Goal: Transaction & Acquisition: Purchase product/service

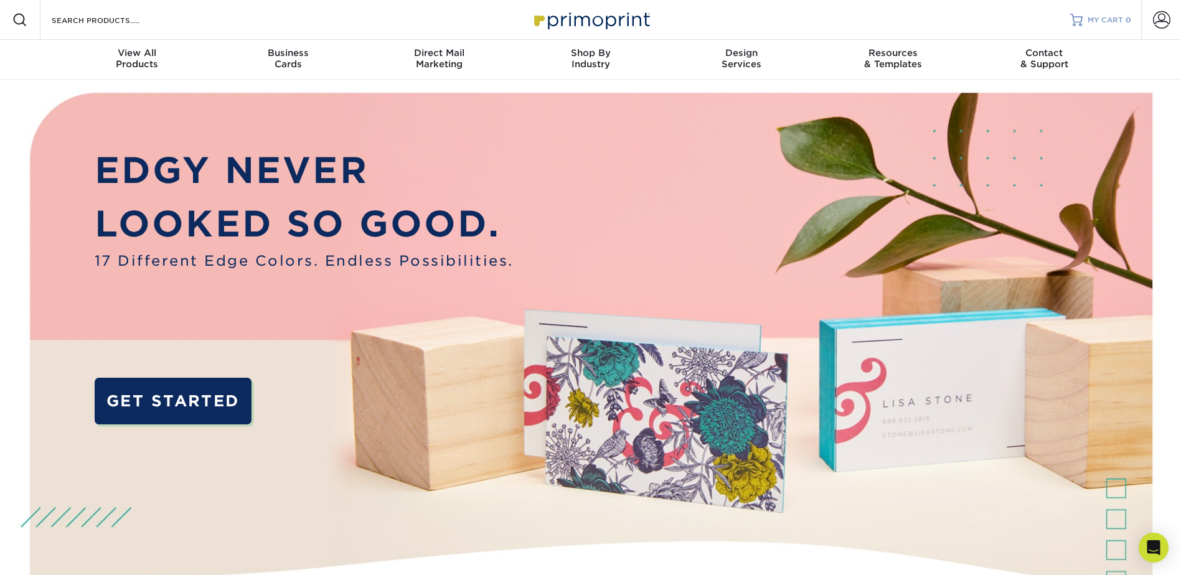
click at [1070, 27] on link "MY CART 0" at bounding box center [1100, 20] width 61 height 40
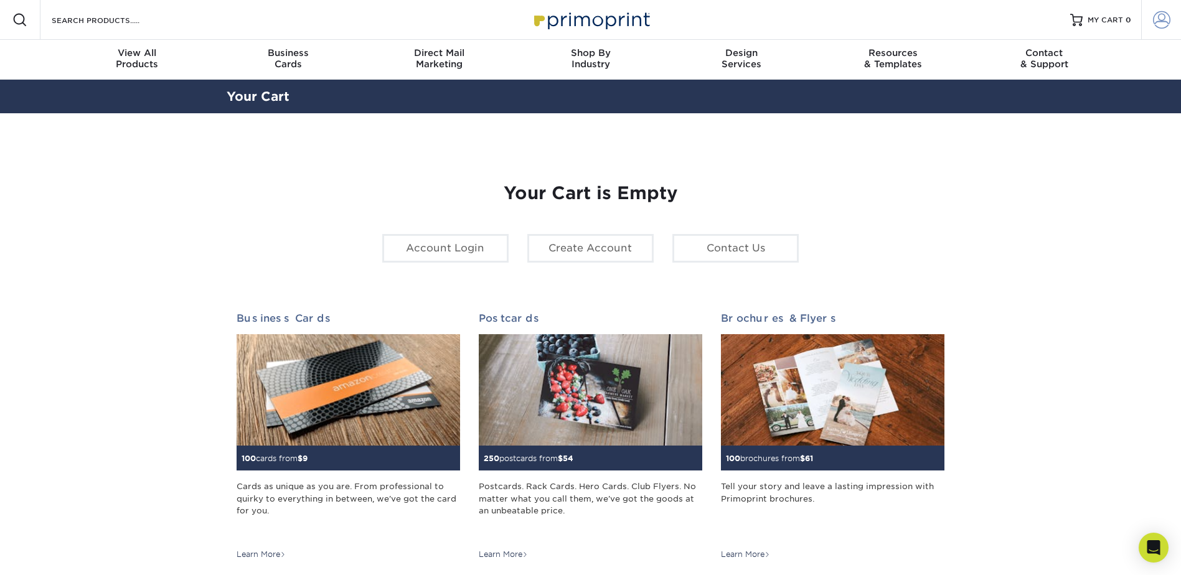
type input "[PERSON_NAME][EMAIL_ADDRESS][PERSON_NAME][DOMAIN_NAME]"
click at [1159, 29] on span at bounding box center [1161, 19] width 17 height 17
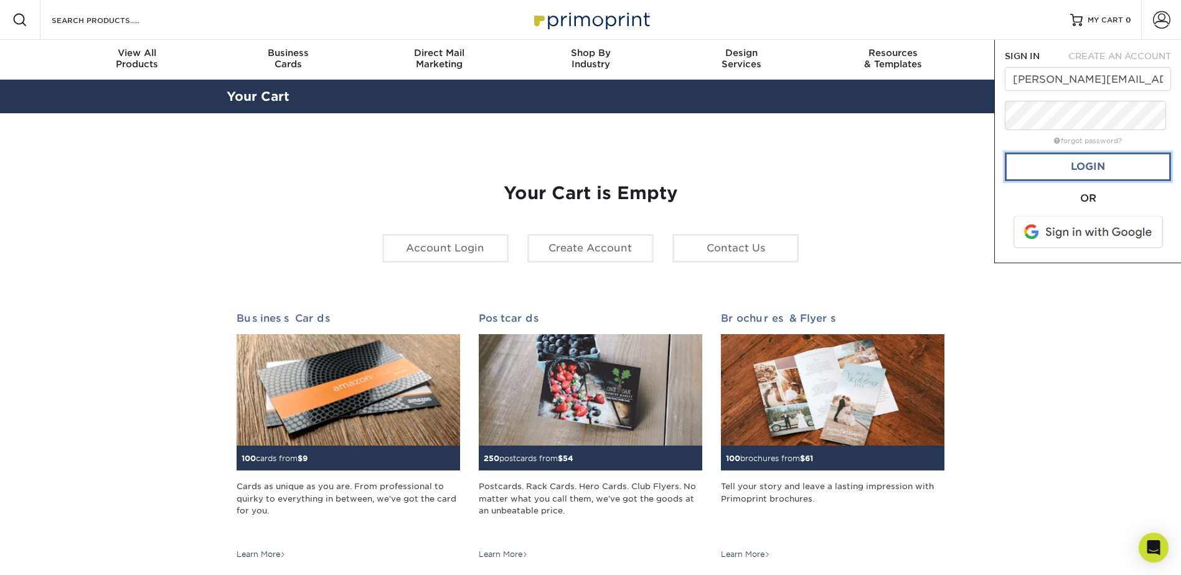
click at [1083, 181] on link "Login" at bounding box center [1088, 167] width 166 height 29
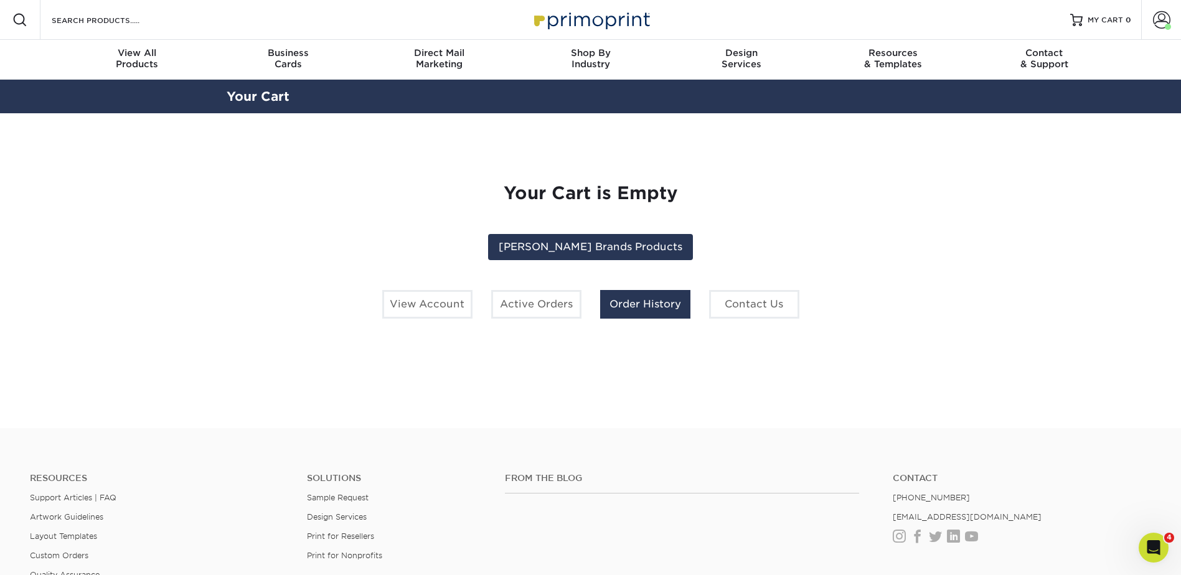
click at [616, 319] on link "Order History" at bounding box center [645, 304] width 90 height 29
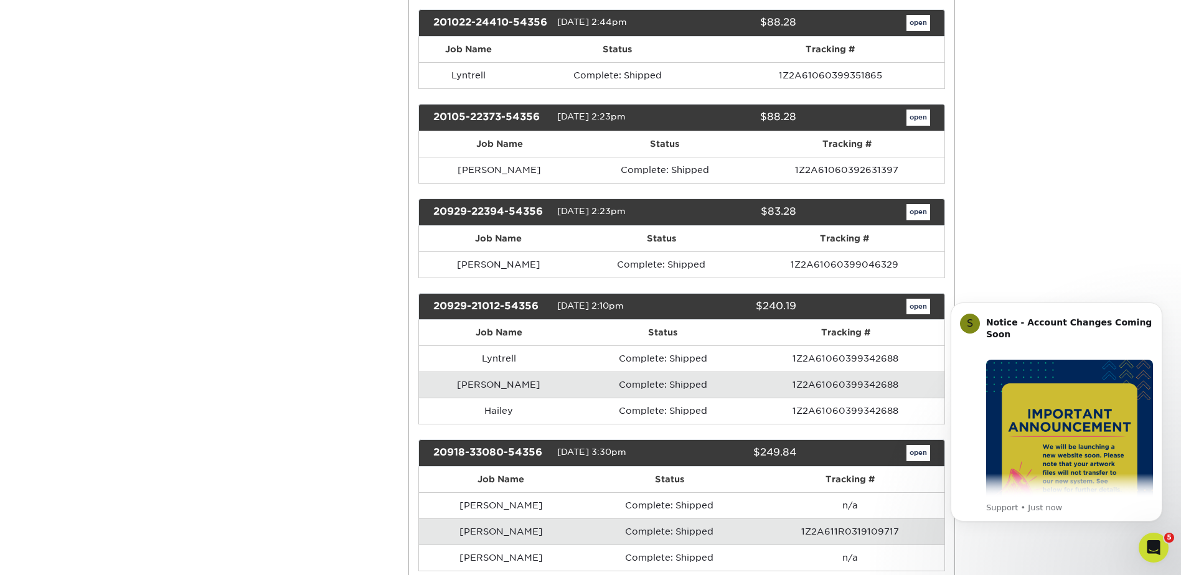
scroll to position [6351, 0]
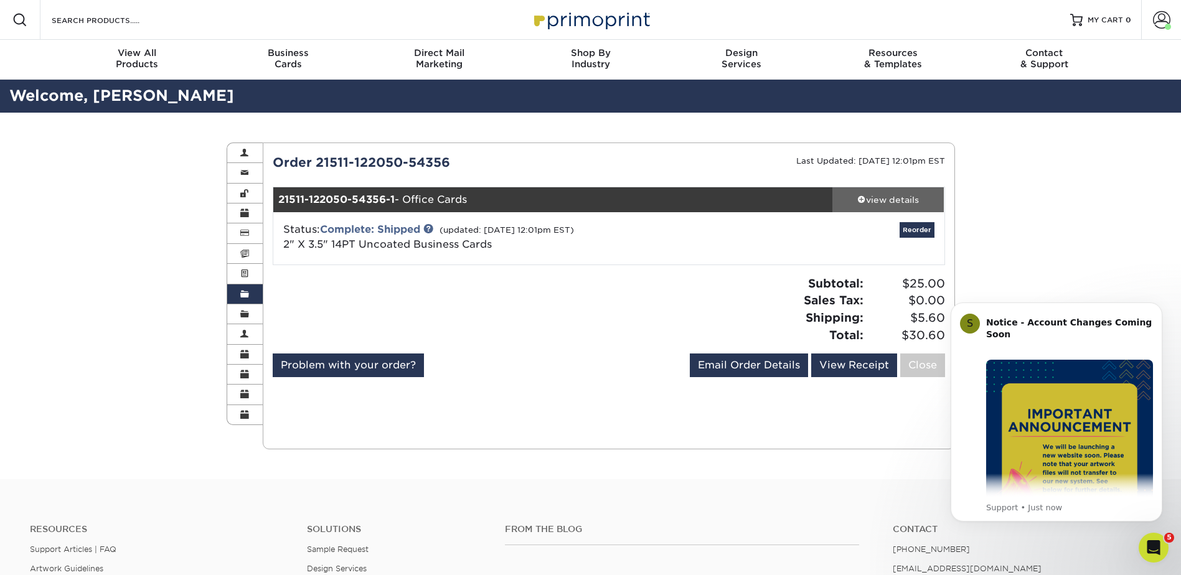
click at [900, 206] on div "view details" at bounding box center [888, 200] width 112 height 12
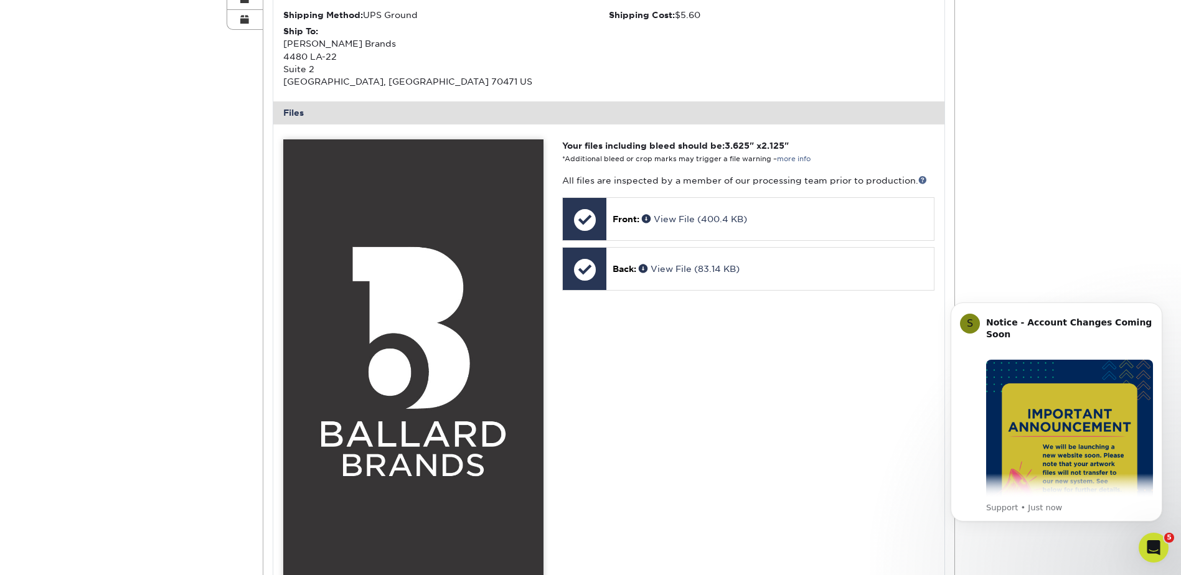
scroll to position [436, 0]
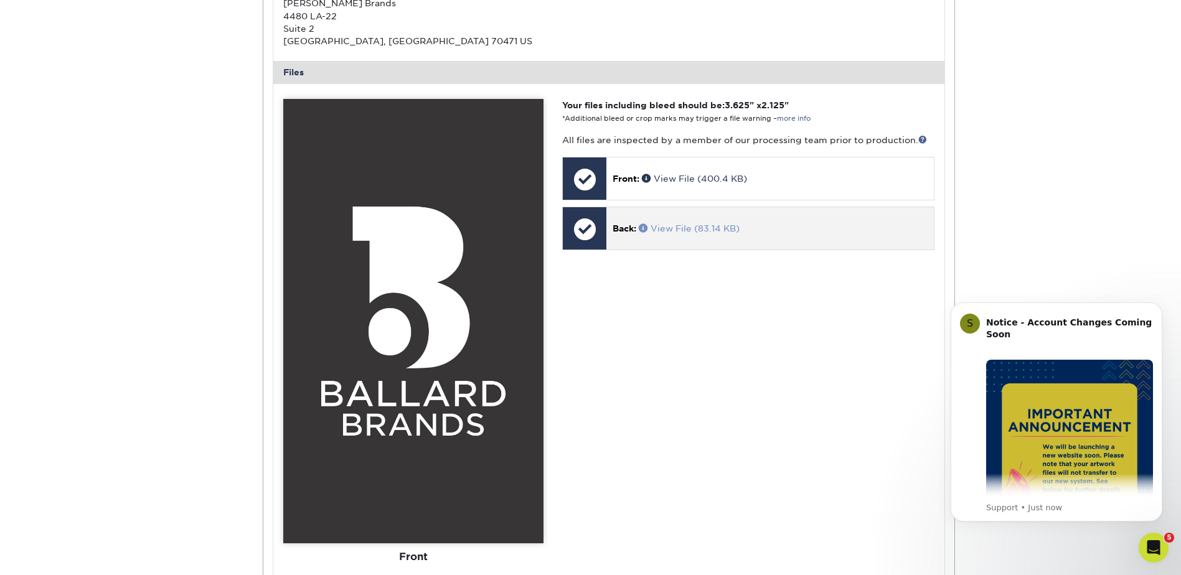
click at [713, 233] on link "View File (83.14 KB)" at bounding box center [689, 229] width 101 height 10
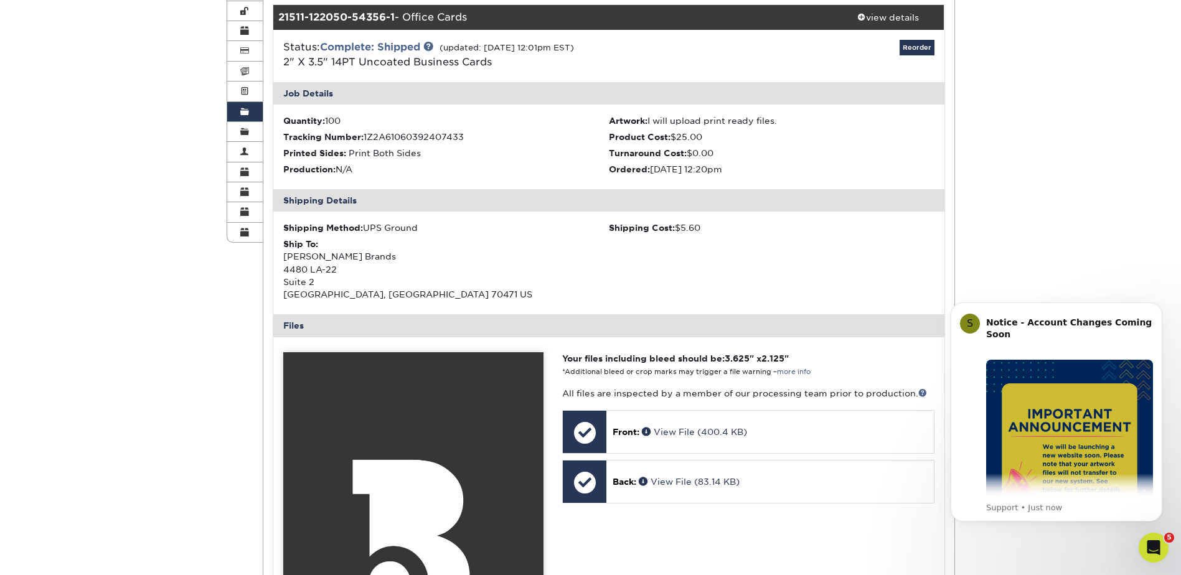
scroll to position [62, 0]
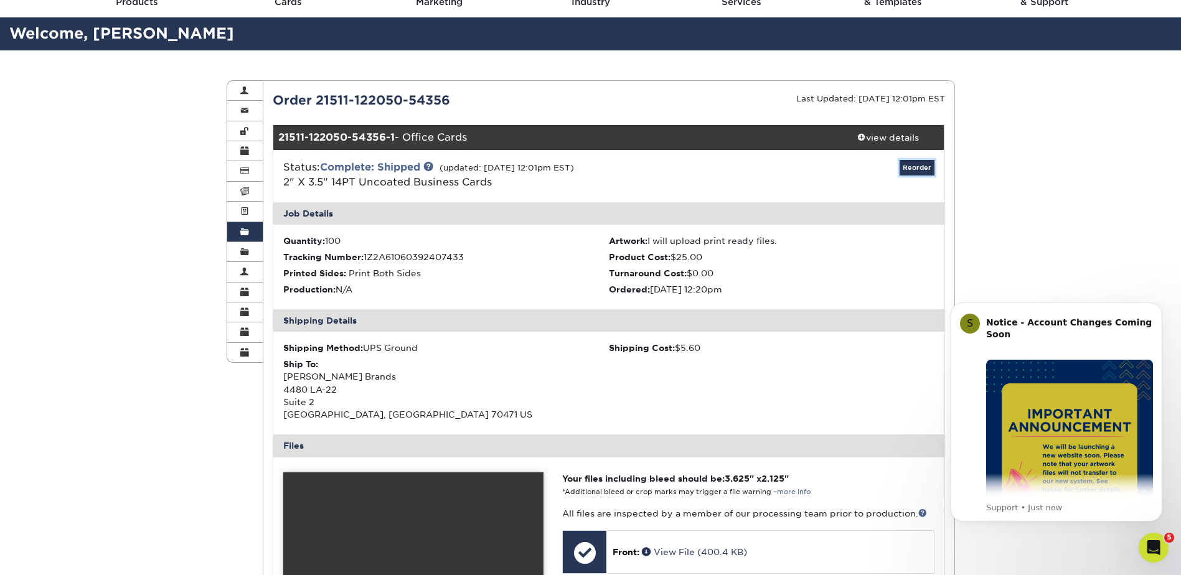
click at [910, 176] on link "Reorder" at bounding box center [917, 168] width 35 height 16
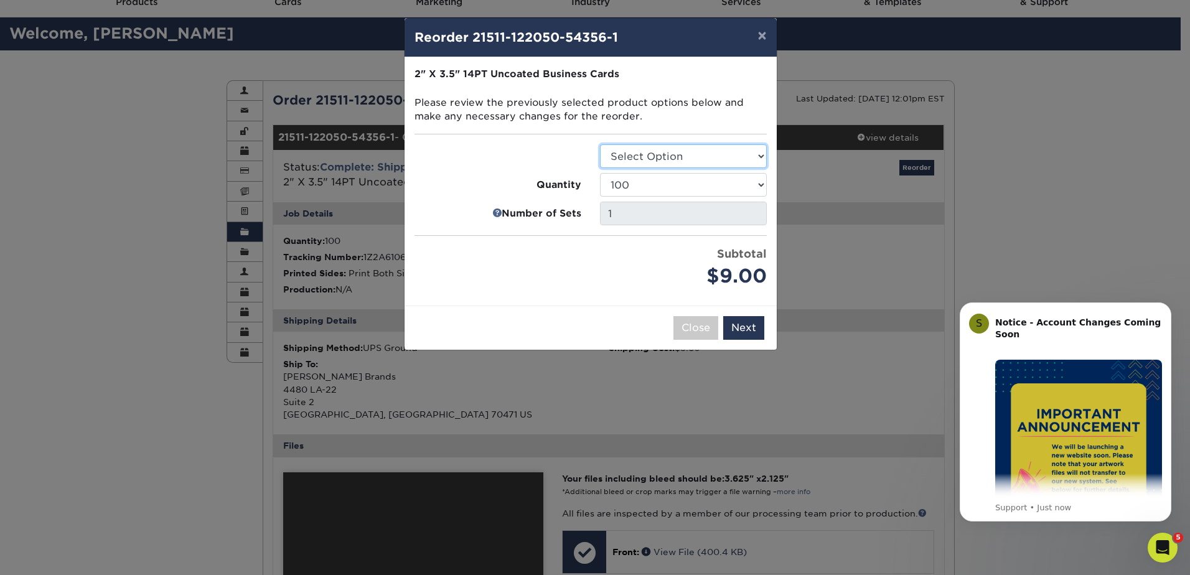
click at [704, 168] on select "Select Option Business Cards" at bounding box center [683, 156] width 167 height 24
select select "3b5148f1-0588-4f88-a218-97bcfdce65c1"
click at [600, 168] on select "Select Option Business Cards" at bounding box center [683, 156] width 167 height 24
click at [733, 340] on button "Next" at bounding box center [743, 328] width 41 height 24
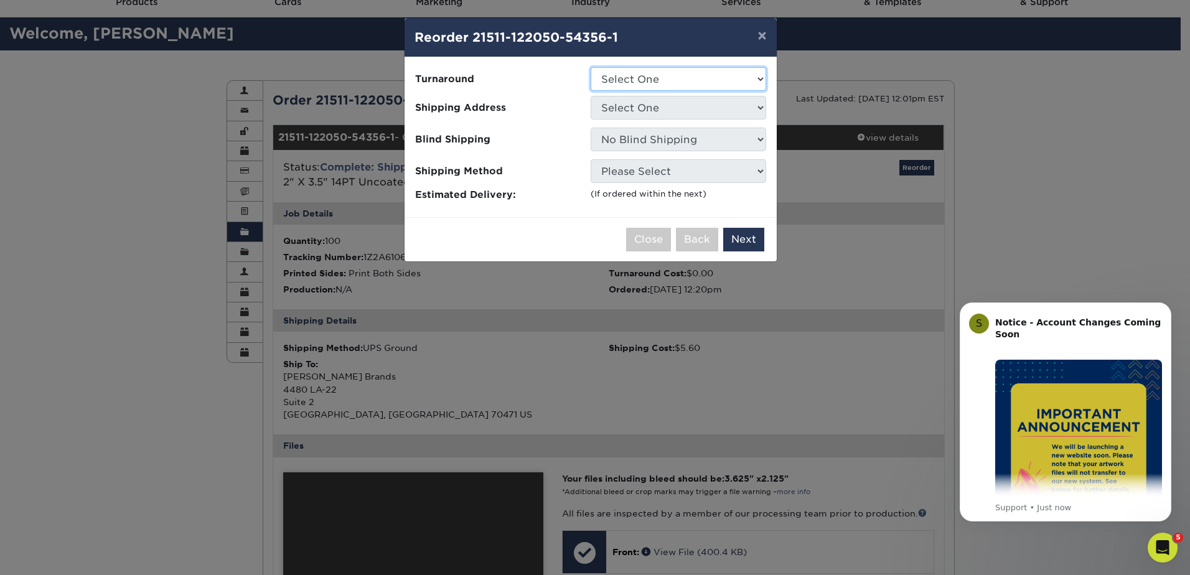
click at [672, 91] on select "Select One 2-4 Business Days 2 Day Next Business Day" at bounding box center [679, 79] width 176 height 24
select select "4c2c72ee-1c68-4ec0-9d3e-319953a38893"
click at [591, 83] on select "Select One 2-4 Business Days 2 Day Next Business Day" at bounding box center [679, 79] width 176 height 24
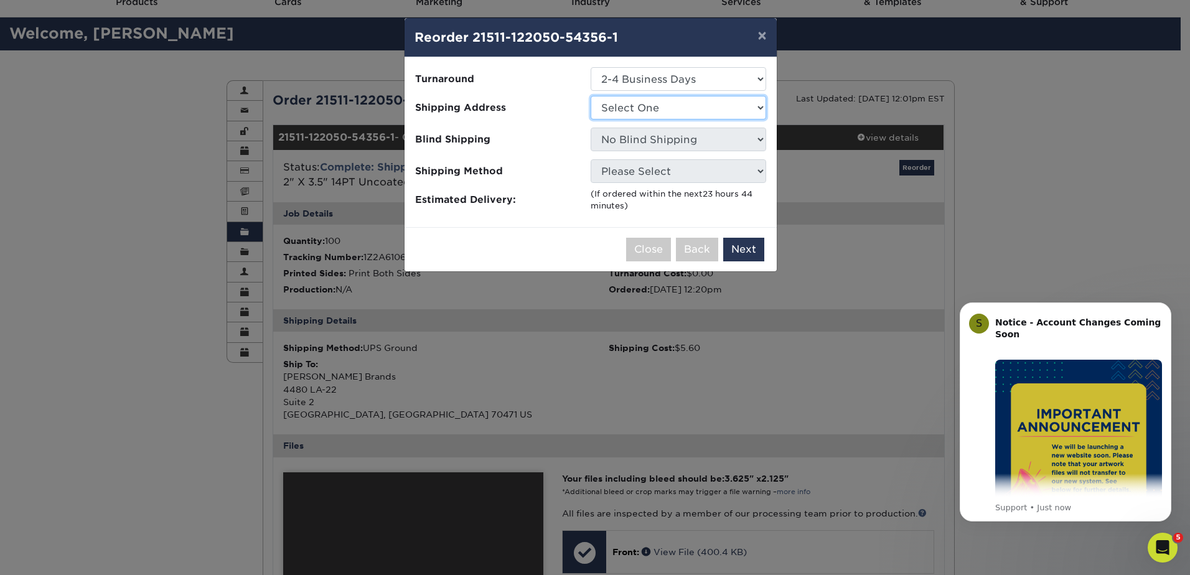
click at [649, 120] on select "Select One Annika Brumfield Ashlee Voss Ballard Brands Ballard Brands - NEW OFF…" at bounding box center [679, 108] width 176 height 24
select select "207983"
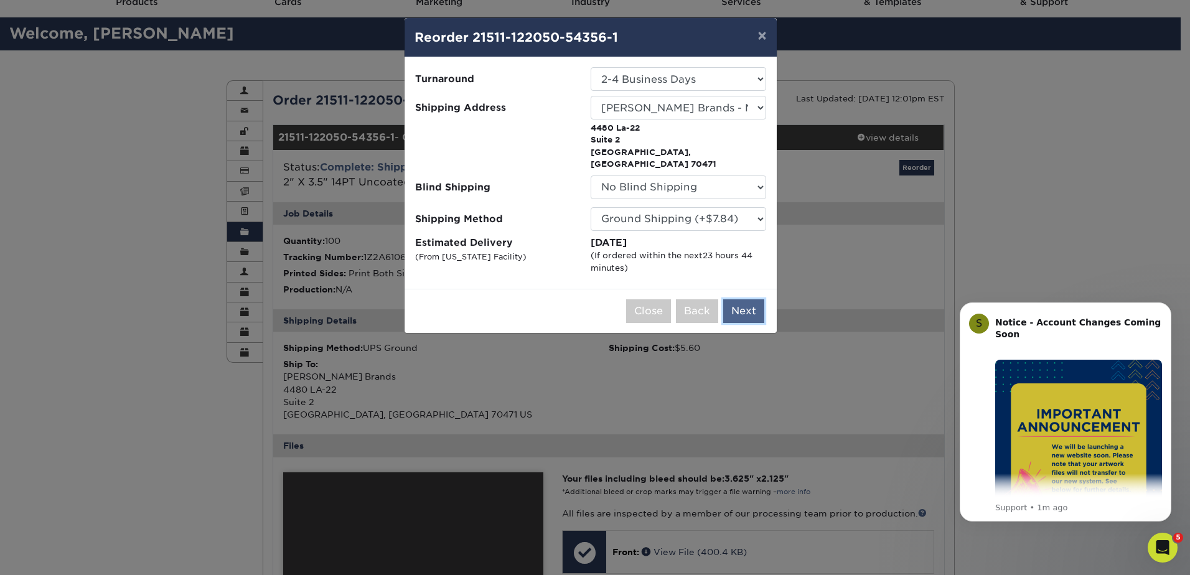
click at [739, 323] on button "Next" at bounding box center [743, 311] width 41 height 24
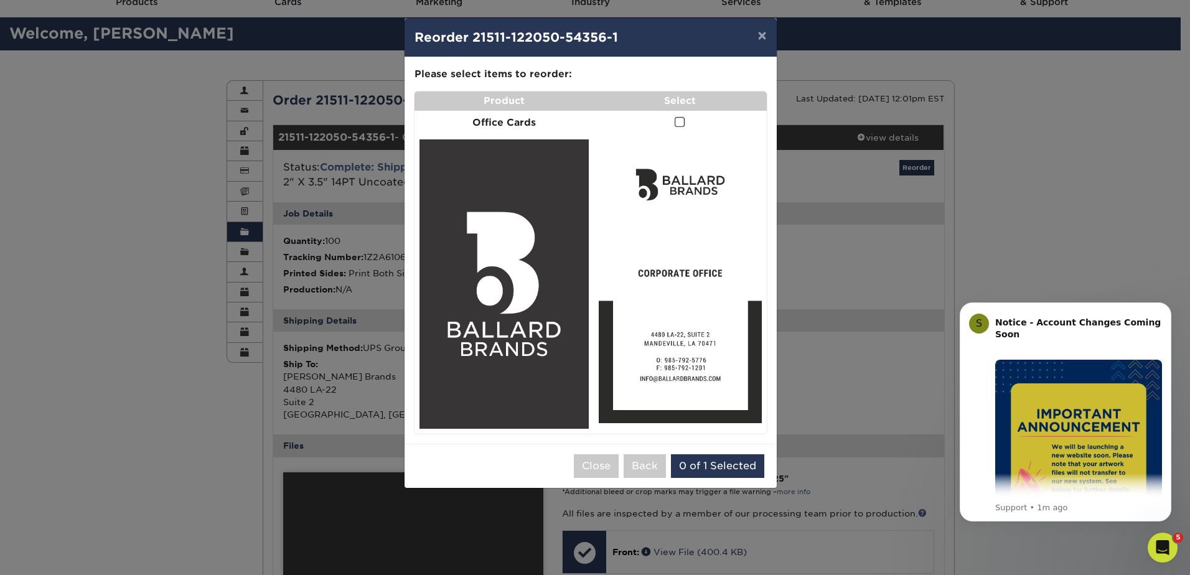
click at [675, 135] on td at bounding box center [680, 123] width 173 height 24
click at [675, 128] on span at bounding box center [680, 122] width 11 height 12
click at [0, 0] on input "checkbox" at bounding box center [0, 0] width 0 height 0
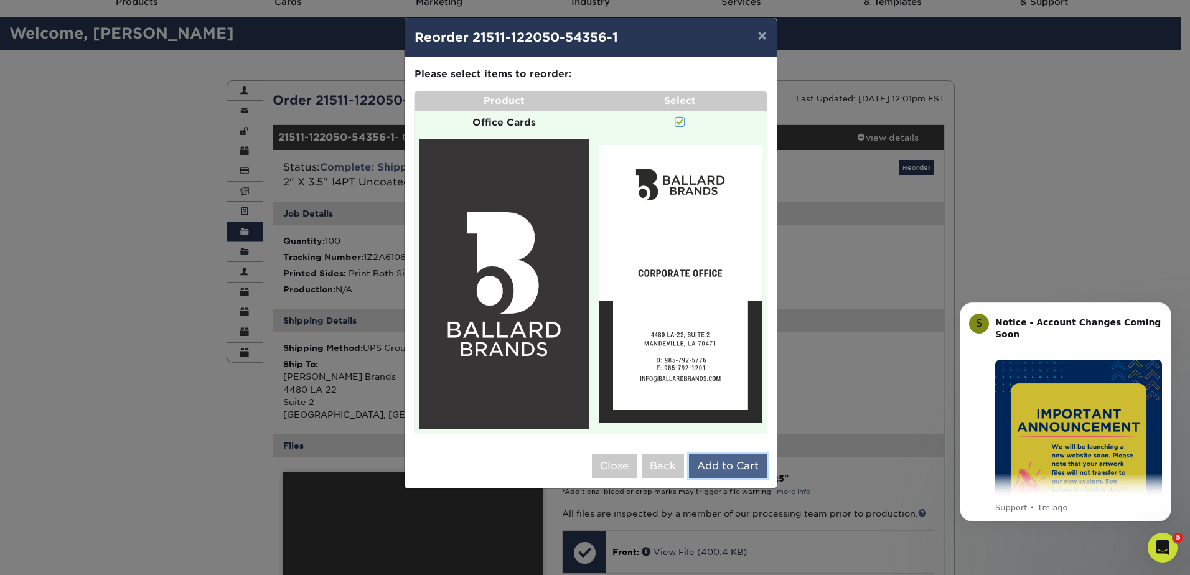
click at [708, 478] on button "Add to Cart" at bounding box center [728, 467] width 78 height 24
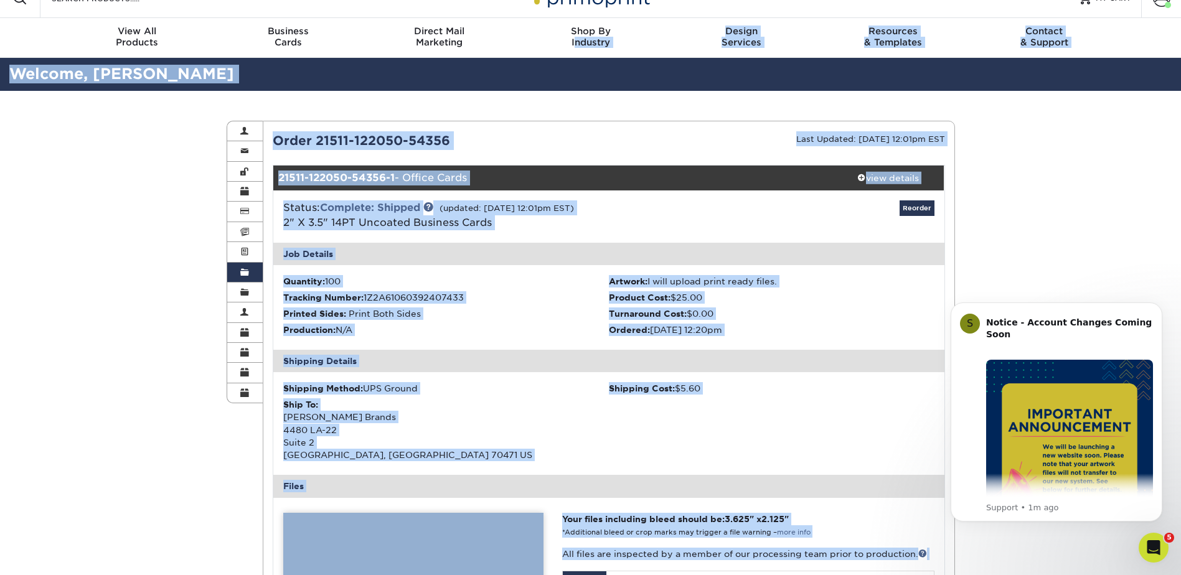
scroll to position [0, 0]
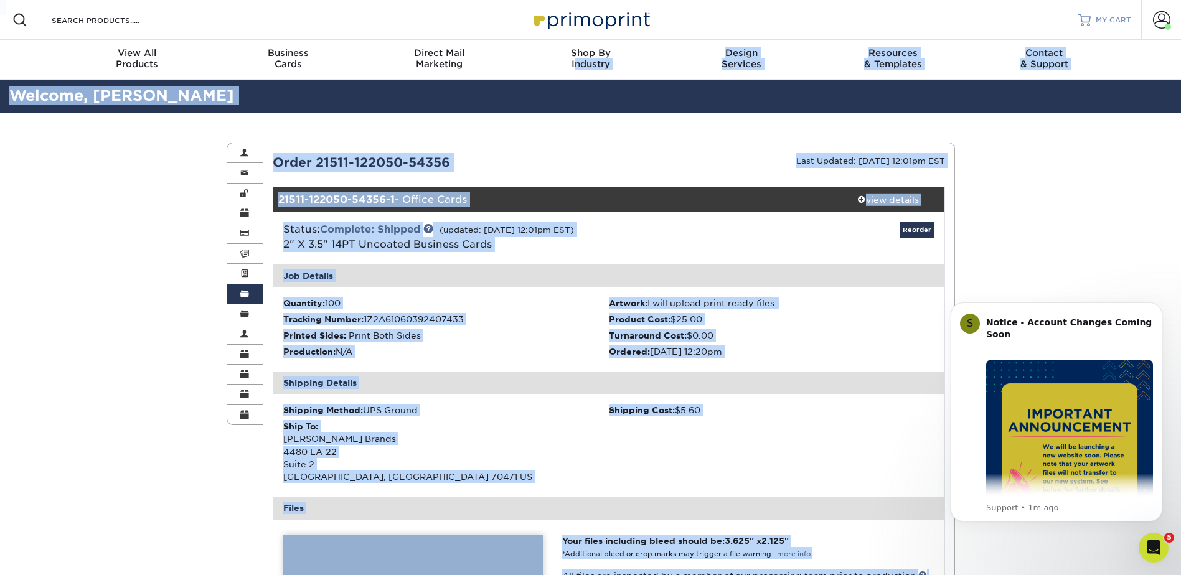
click at [1096, 26] on span "MY CART" at bounding box center [1113, 20] width 35 height 11
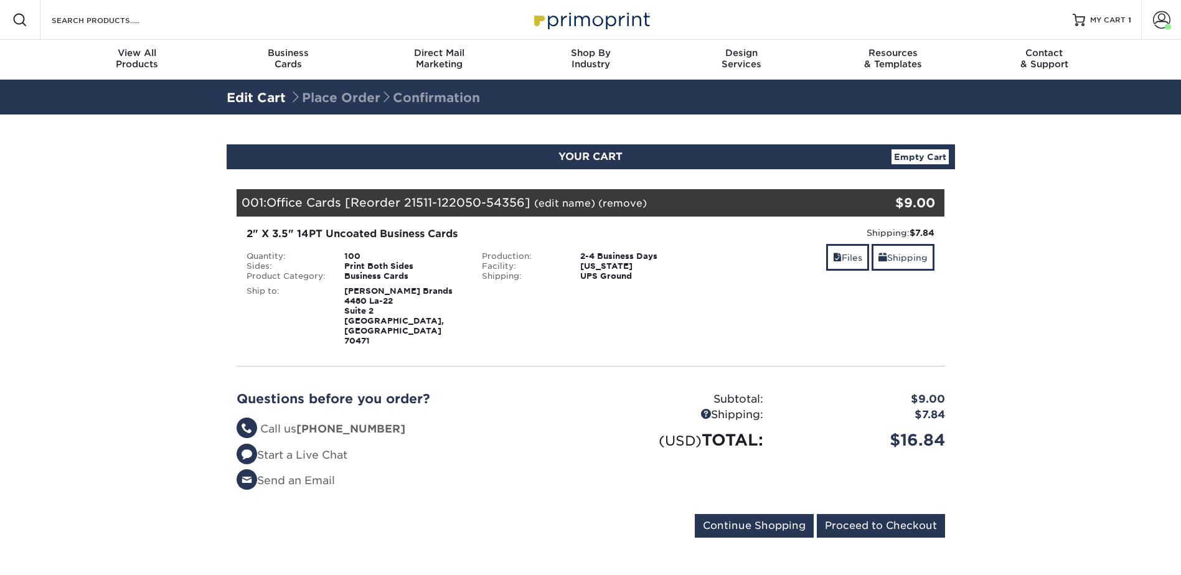
click at [0, 266] on html "Resources Menu Search Products Account [PERSON_NAME][GEOGRAPHIC_DATA] Business …" at bounding box center [590, 473] width 1181 height 947
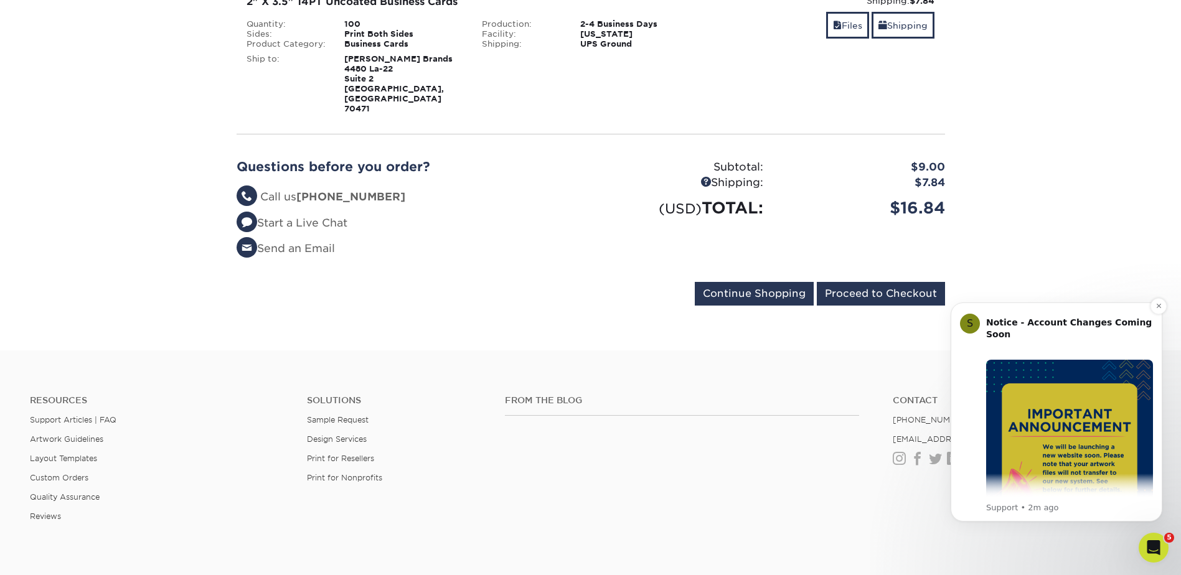
scroll to position [249, 0]
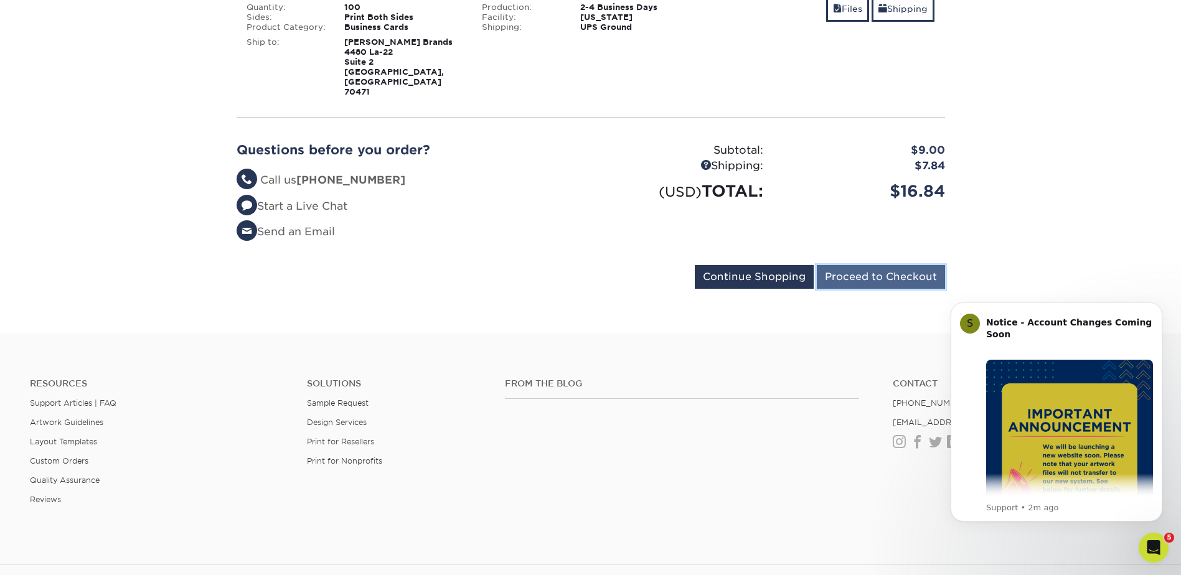
click at [858, 289] on input "Proceed to Checkout" at bounding box center [881, 277] width 128 height 24
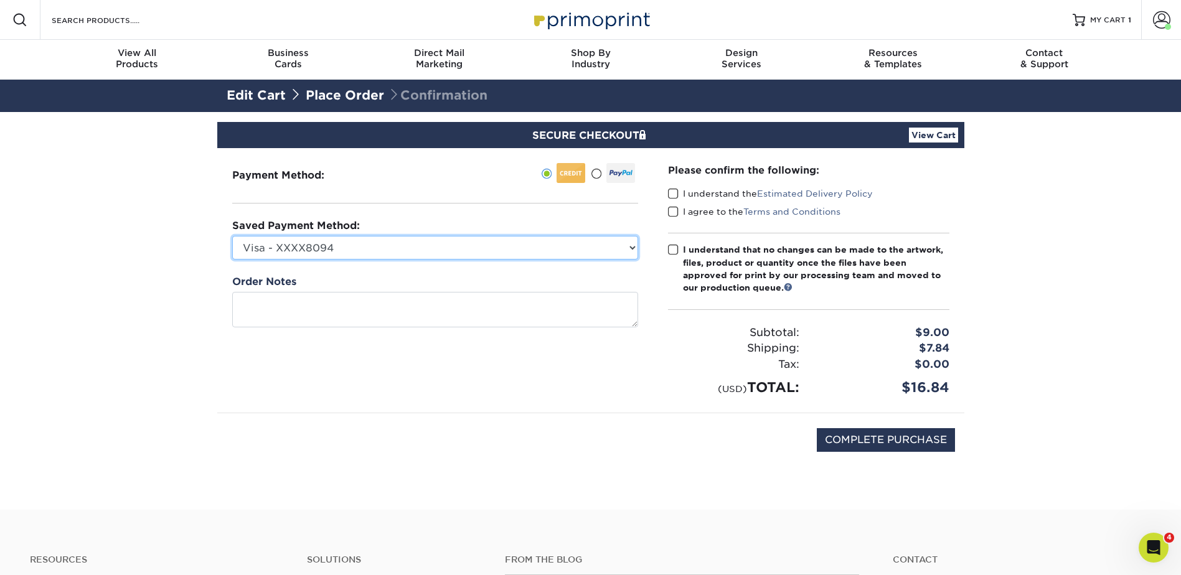
click at [428, 260] on select "Visa - XXXX8094 American Express - XXXX4111 Visa - XXXX0456 Visa - XXXX0078 Vis…" at bounding box center [435, 248] width 406 height 24
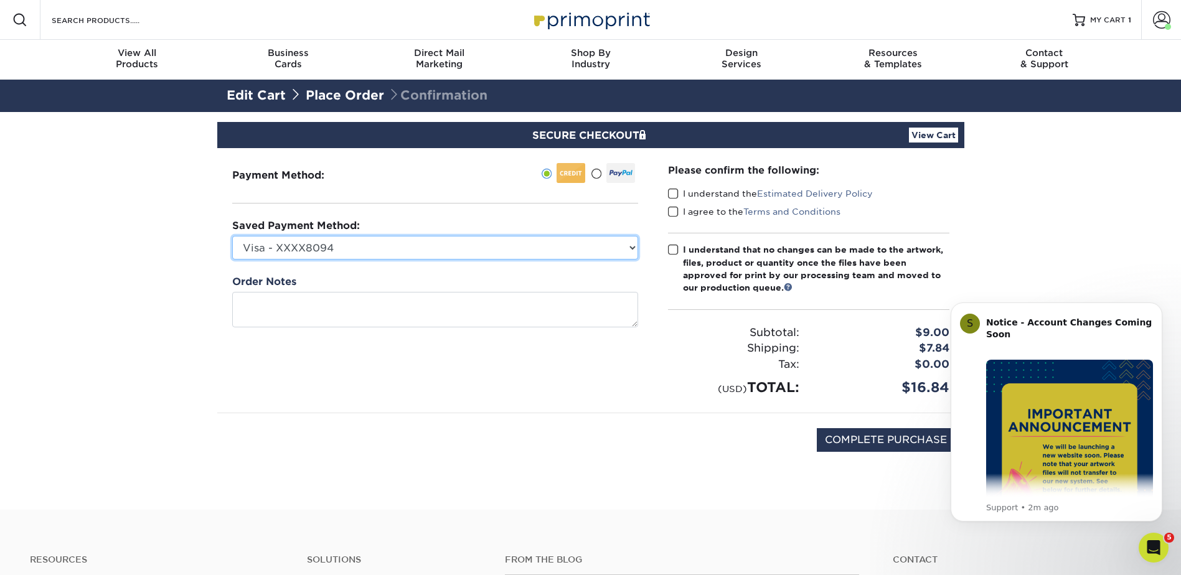
select select "58392"
click at [235, 260] on select "Visa - XXXX8094 American Express - XXXX4111 Visa - XXXX0456 Visa - XXXX0078 Vis…" at bounding box center [435, 248] width 406 height 24
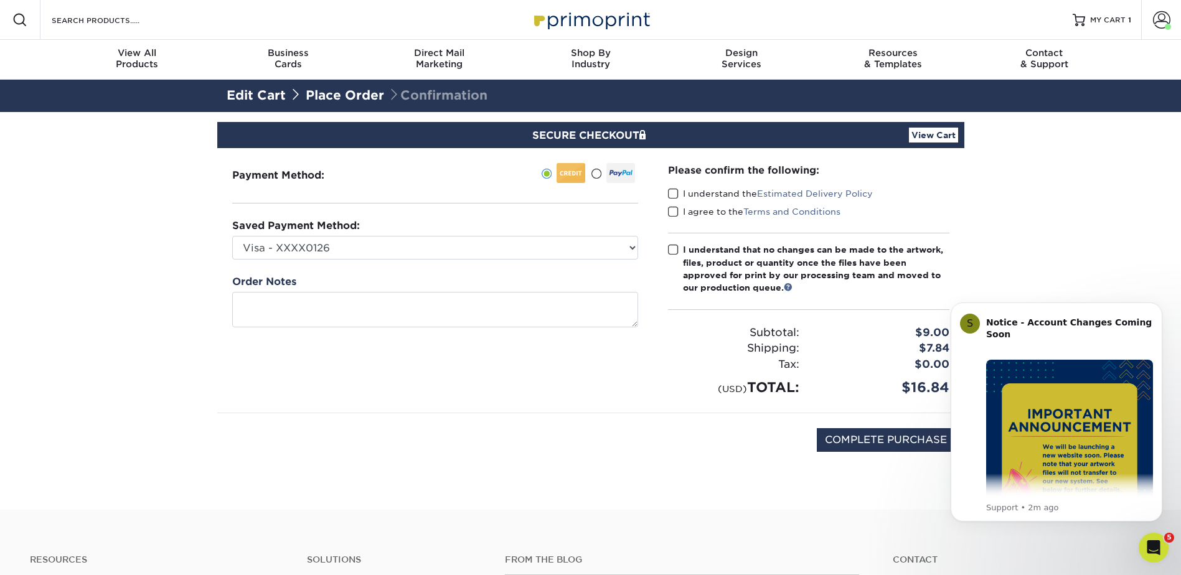
click at [677, 200] on span at bounding box center [673, 194] width 11 height 12
click at [0, 0] on input "I understand the Estimated Delivery Policy" at bounding box center [0, 0] width 0 height 0
click at [674, 218] on span at bounding box center [673, 212] width 11 height 12
click at [0, 0] on input "I agree to the Terms and Conditions" at bounding box center [0, 0] width 0 height 0
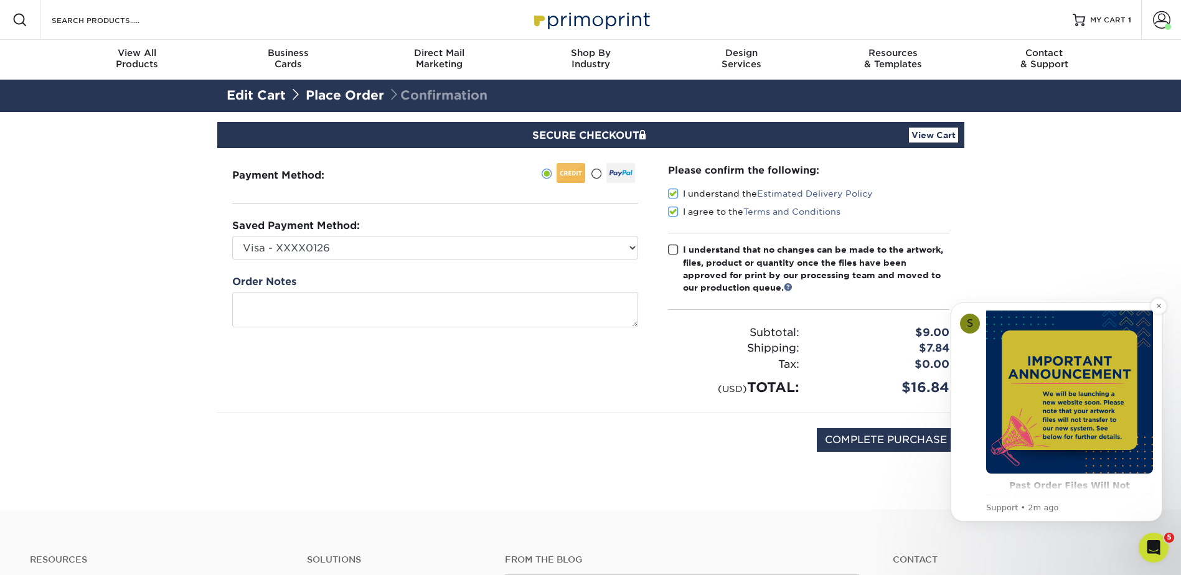
scroll to position [125, 0]
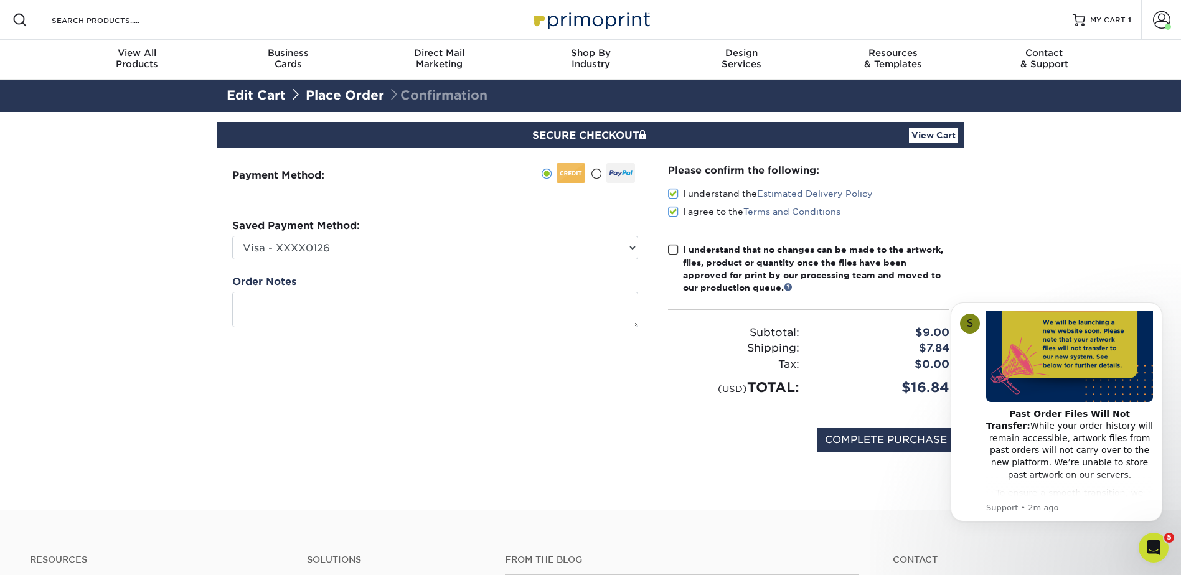
click at [679, 256] on span at bounding box center [673, 250] width 11 height 12
click at [0, 0] on input "I understand that no changes can be made to the artwork, files, product or quan…" at bounding box center [0, 0] width 0 height 0
click at [892, 452] on input "COMPLETE PURCHASE" at bounding box center [886, 440] width 138 height 24
type input "PROCESSING, PLEASE WAIT..."
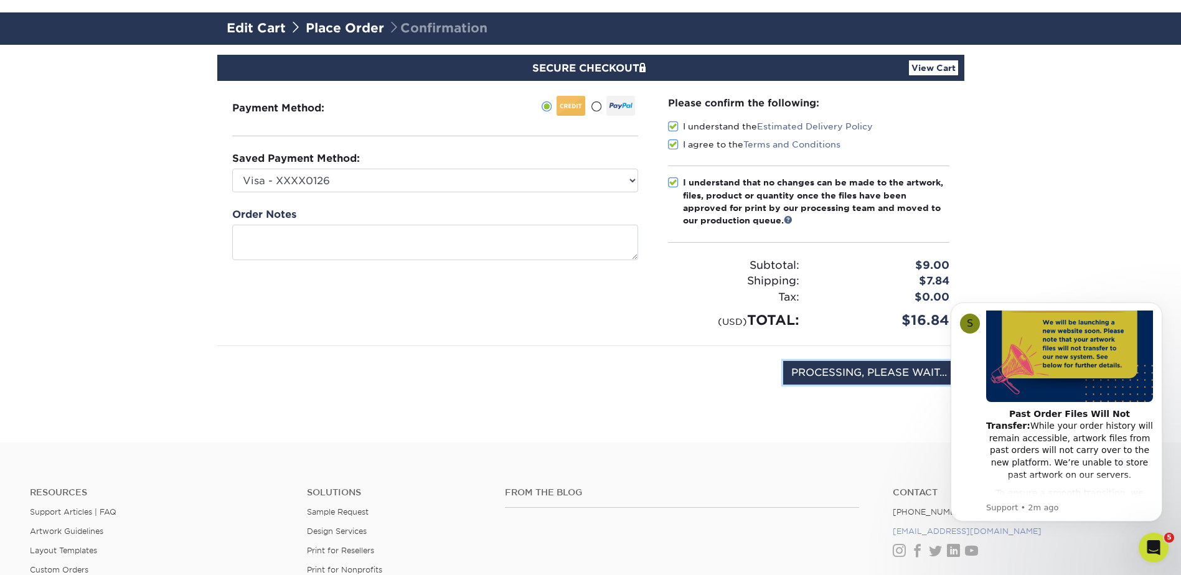
scroll to position [181, 0]
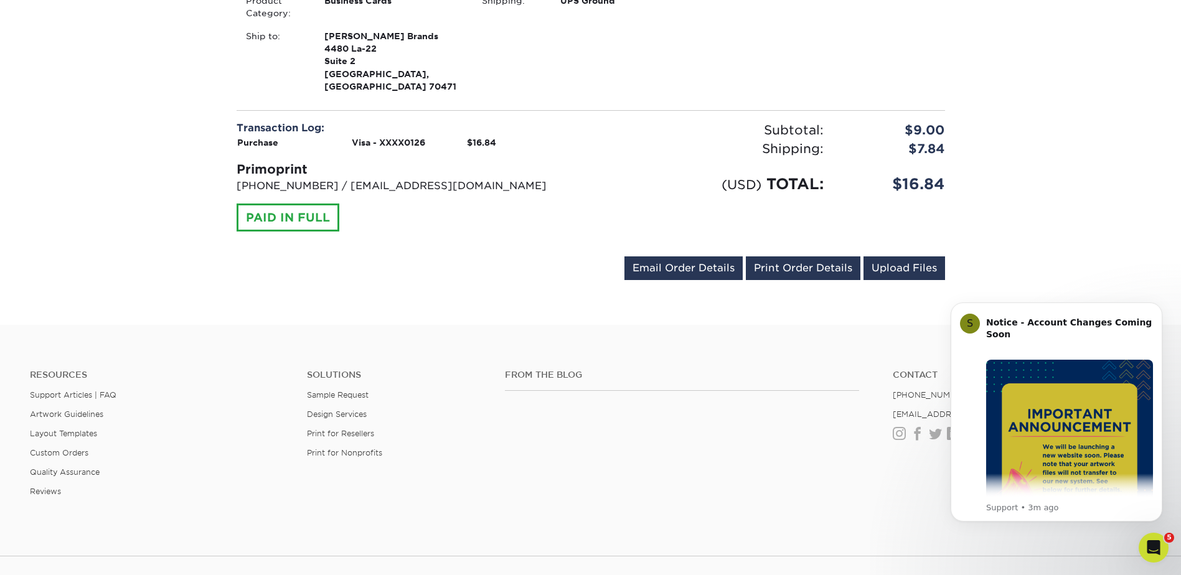
scroll to position [436, 0]
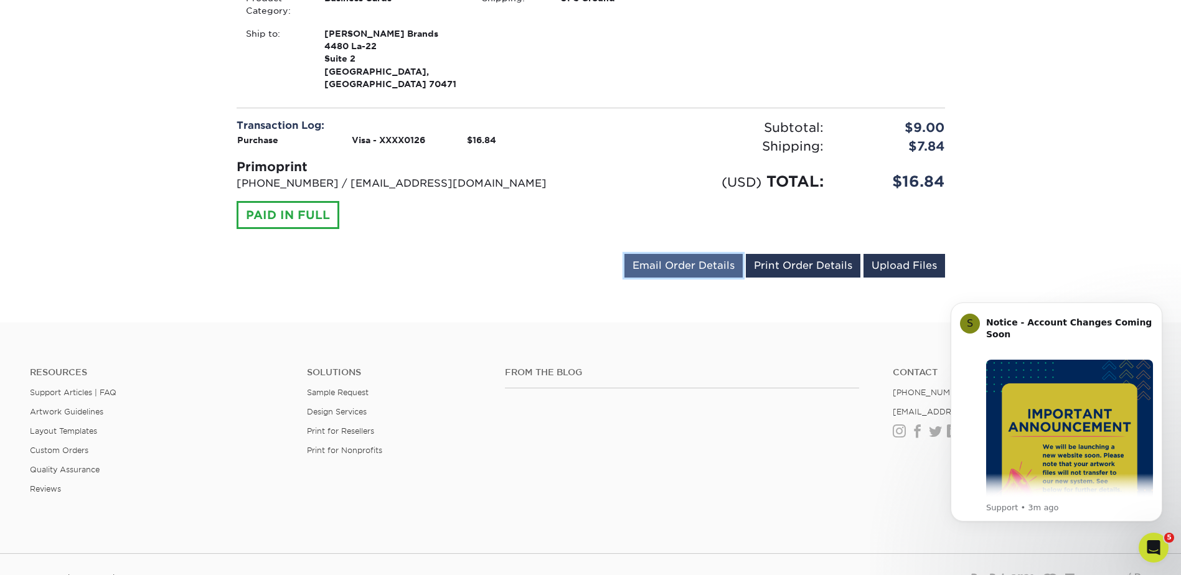
click at [625, 278] on link "Email Order Details" at bounding box center [684, 266] width 118 height 24
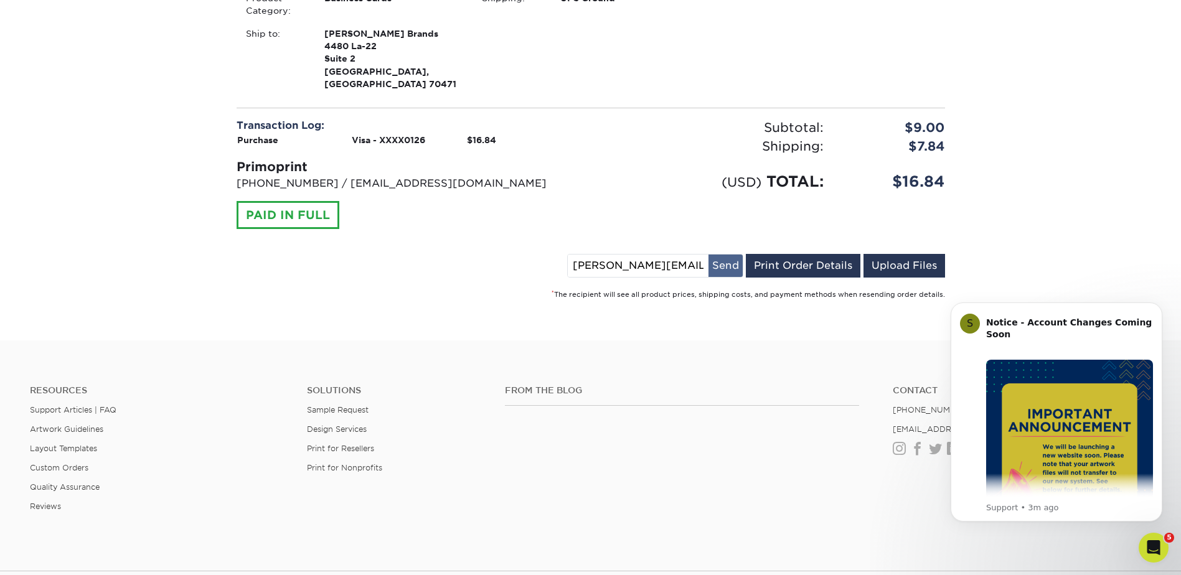
click at [709, 277] on button "Send" at bounding box center [726, 266] width 34 height 22
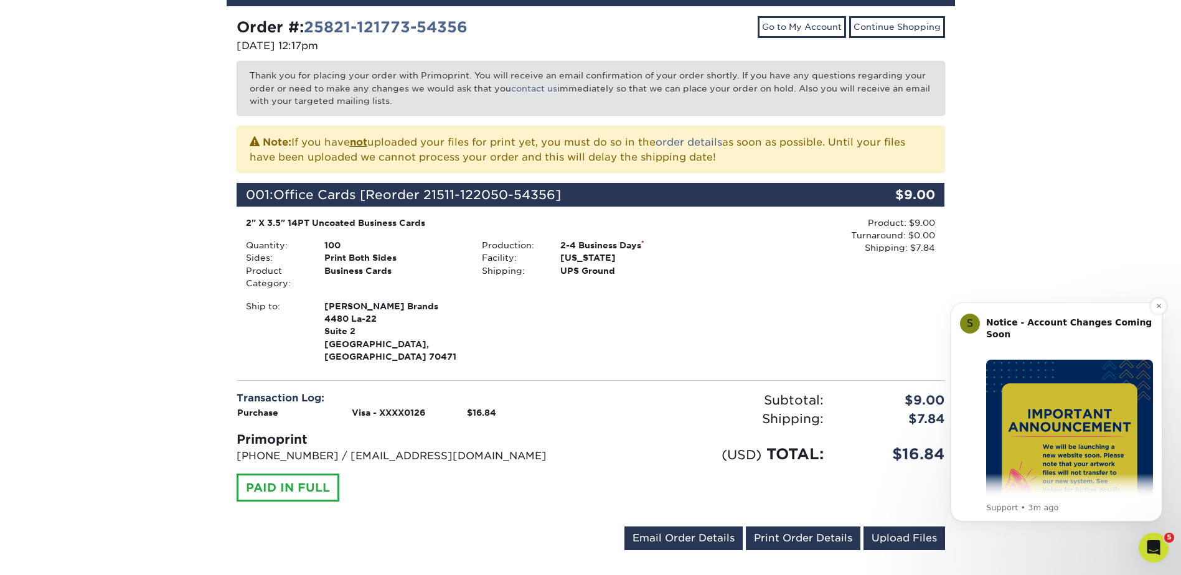
scroll to position [125, 0]
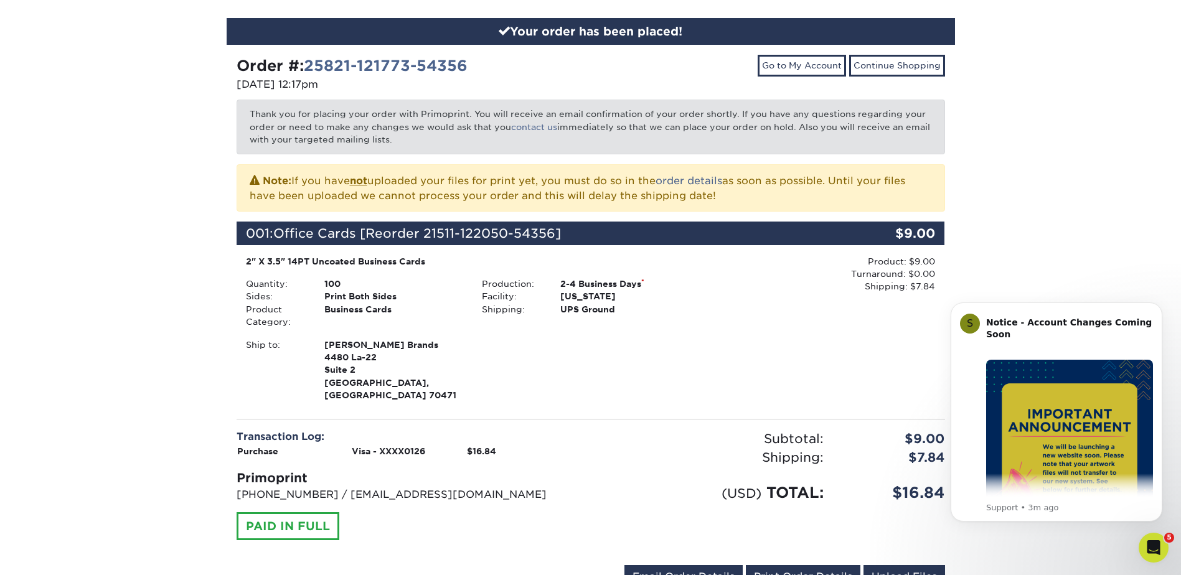
click at [1047, 223] on div "Your order has been placed! Order #: 25821-121773-54356 [DATE] 12:17pm Go to My…" at bounding box center [590, 311] width 1181 height 646
